Goal: Find specific page/section: Find specific page/section

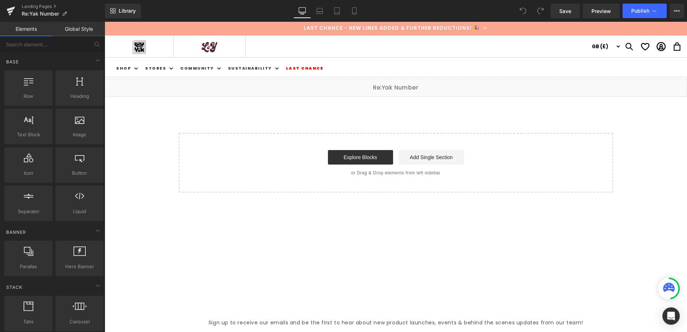
click at [441, 256] on main "Liquid Select your layout" at bounding box center [396, 191] width 582 height 224
click at [10, 9] on icon at bounding box center [11, 9] width 8 height 5
click at [45, 7] on link "Landing Pages" at bounding box center [63, 7] width 83 height 6
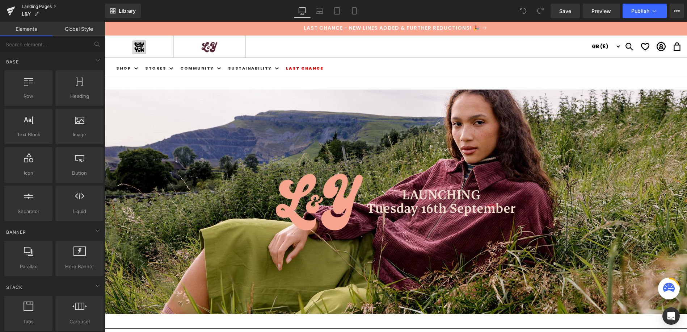
click at [33, 7] on link "Landing Pages" at bounding box center [63, 7] width 83 height 6
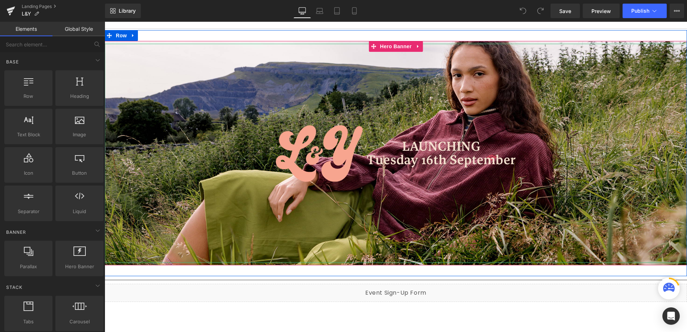
scroll to position [52, 0]
